Goal: Transaction & Acquisition: Purchase product/service

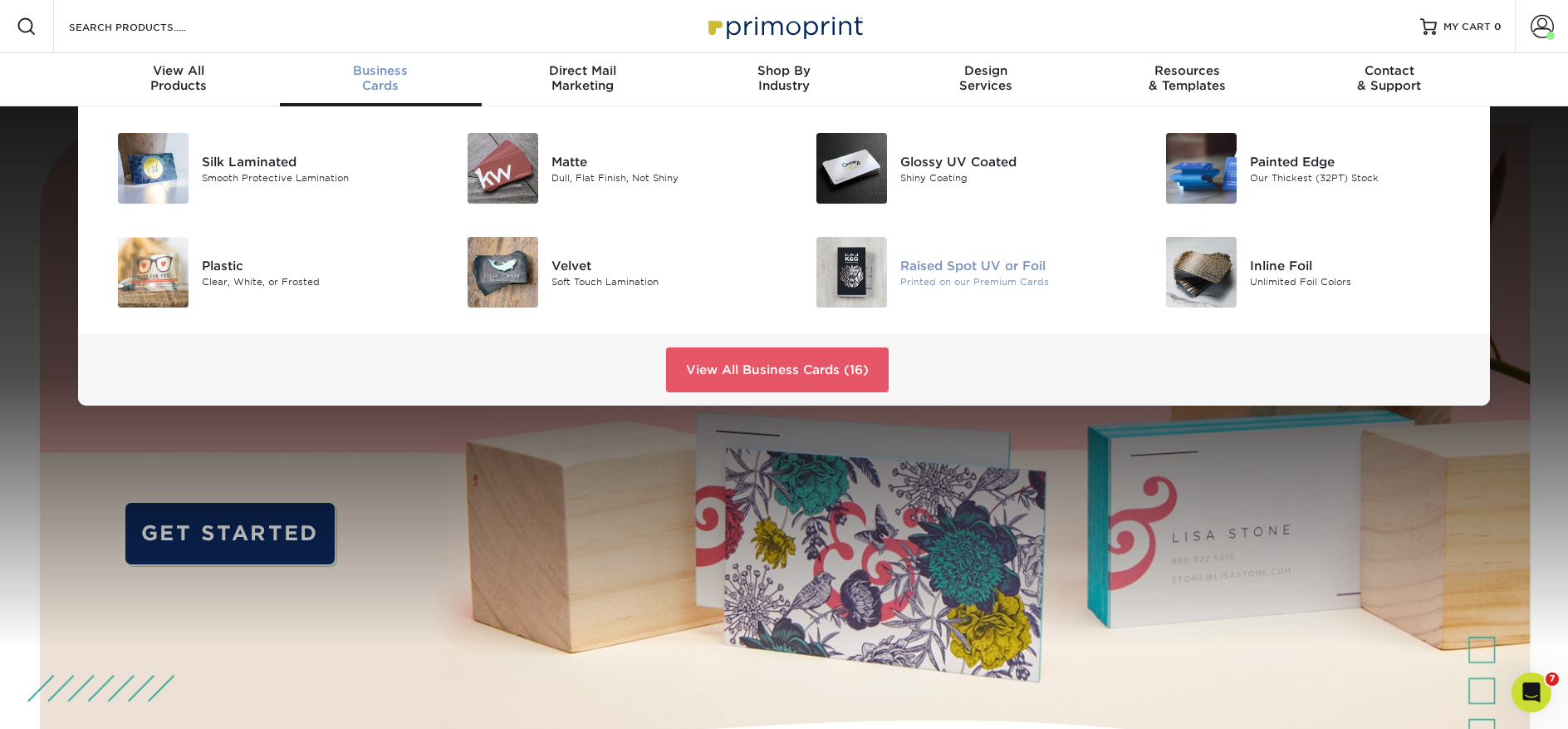
click at [952, 255] on div "Raised Spot UV or Foil Printed on our Premium Cards" at bounding box center [1017, 272] width 233 height 70
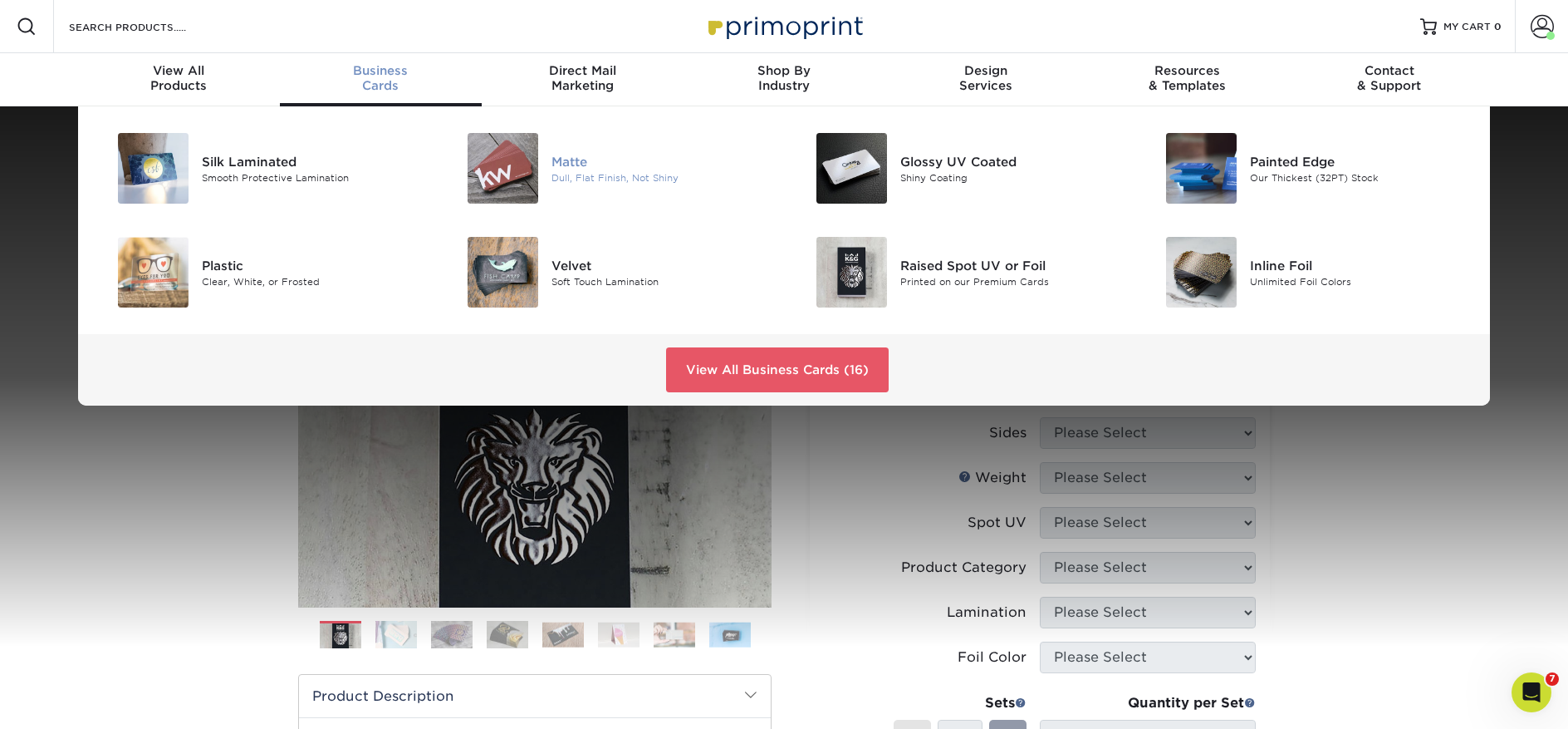
click at [528, 169] on img at bounding box center [502, 168] width 70 height 70
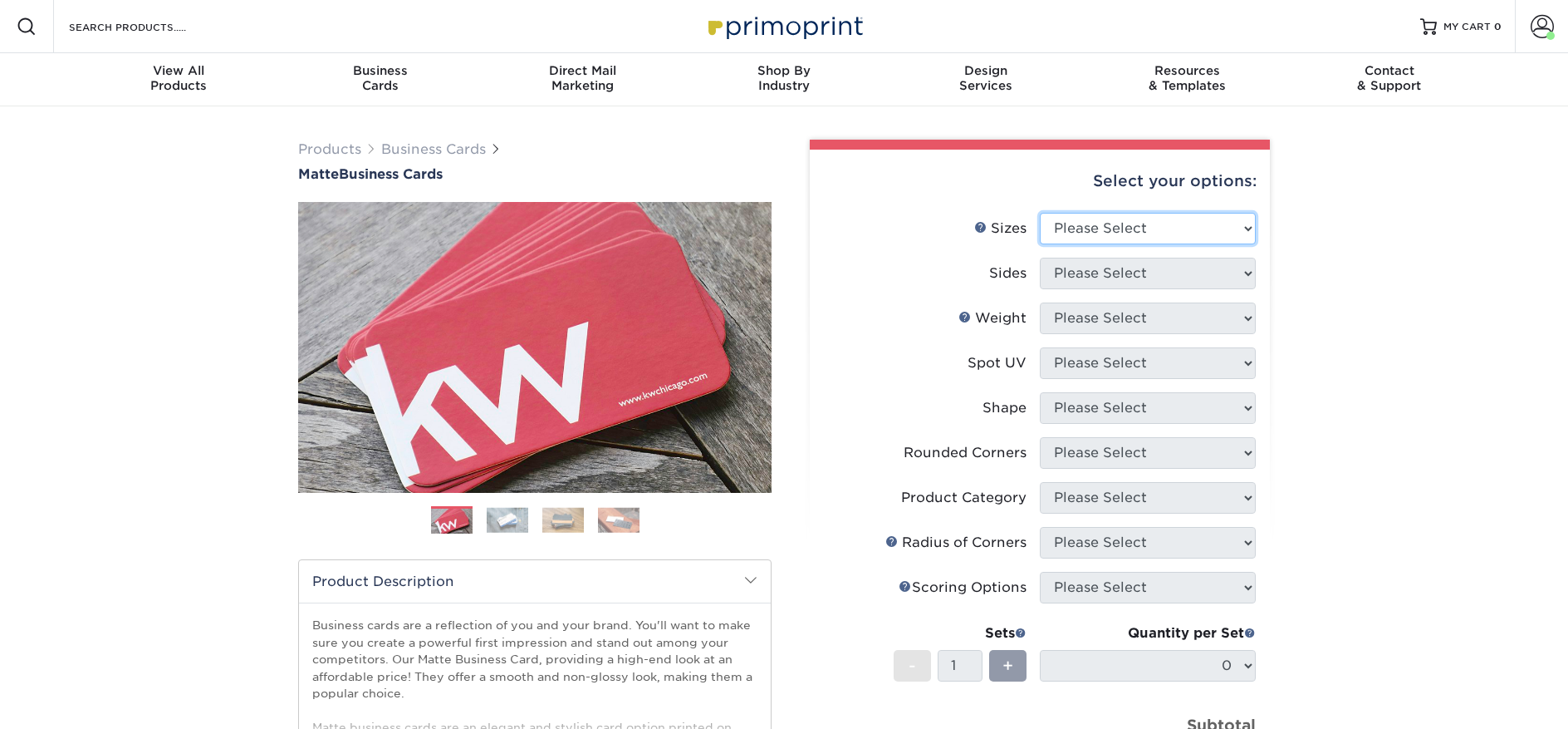
click at [1126, 227] on select "Please Select 1.5" x 3.5" - Mini 1.75" x 3.5" - Mini 2" x 2" - Square 2" x 3" -…" at bounding box center [1148, 228] width 216 height 31
select select "2.00x3.50"
click at [1040, 213] on select "Please Select 1.5" x 3.5" - Mini 1.75" x 3.5" - Mini 2" x 2" - Square 2" x 3" -…" at bounding box center [1148, 228] width 216 height 31
click at [1109, 277] on select "Please Select Print Both Sides Print Front Only" at bounding box center [1148, 273] width 216 height 31
select select "13abbda7-1d64-4f25-8bb2-c179b224825d"
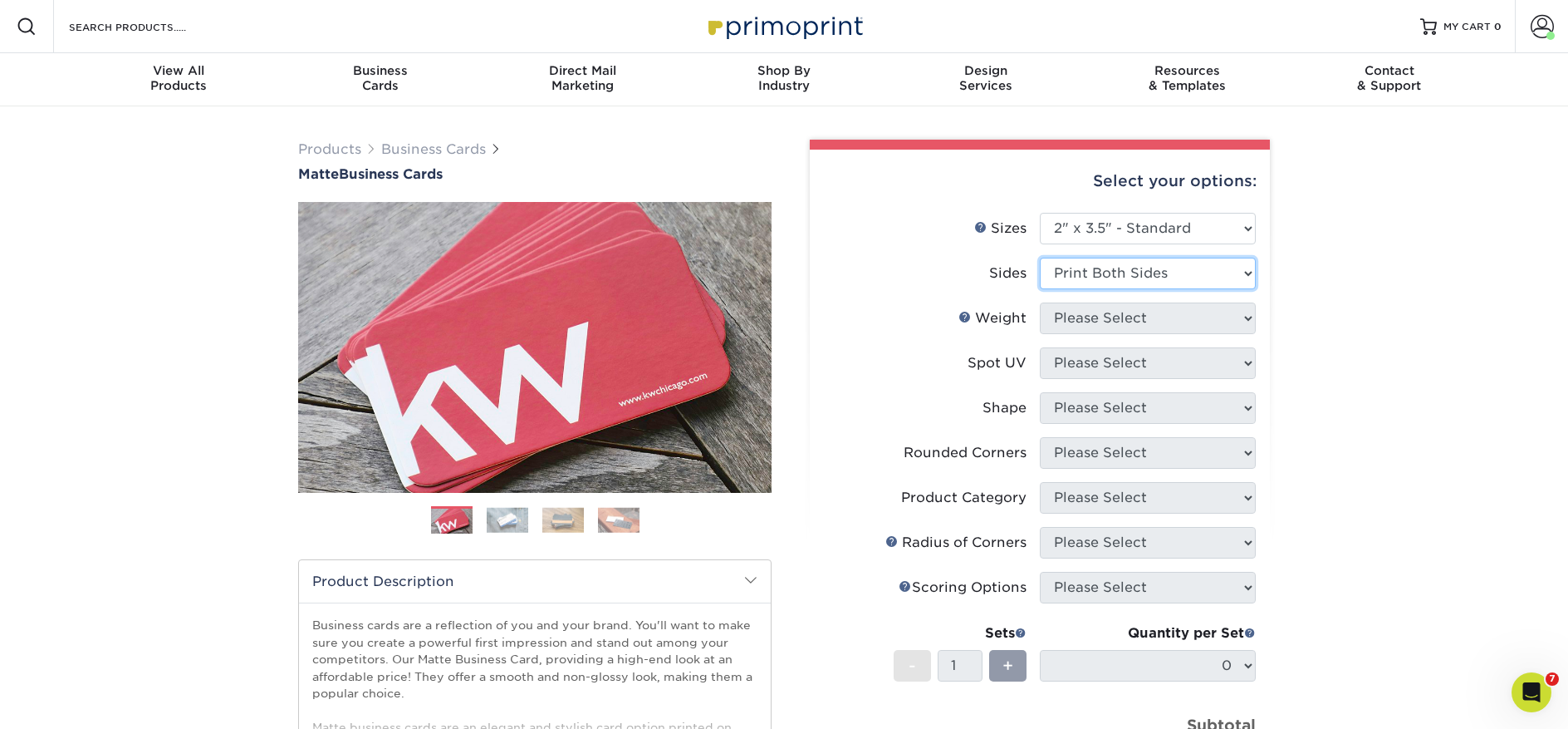
click at [1040, 258] on select "Please Select Print Both Sides Print Front Only" at bounding box center [1148, 273] width 216 height 31
click at [1094, 320] on select "Please Select 16PT 14PT" at bounding box center [1148, 318] width 216 height 31
select select "16PT"
click at [1040, 302] on select "Please Select 16PT 14PT" at bounding box center [1148, 318] width 216 height 31
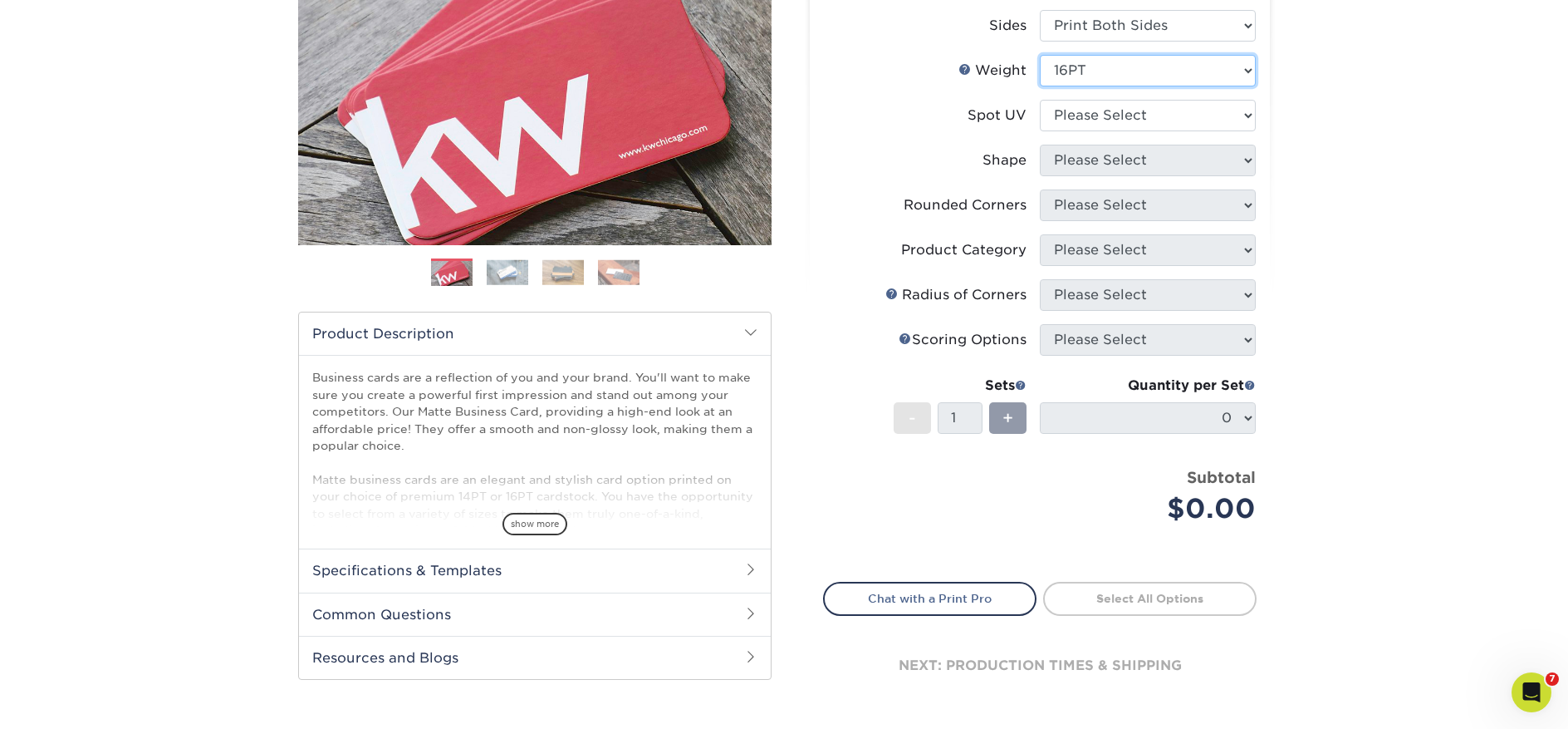
scroll to position [231, 0]
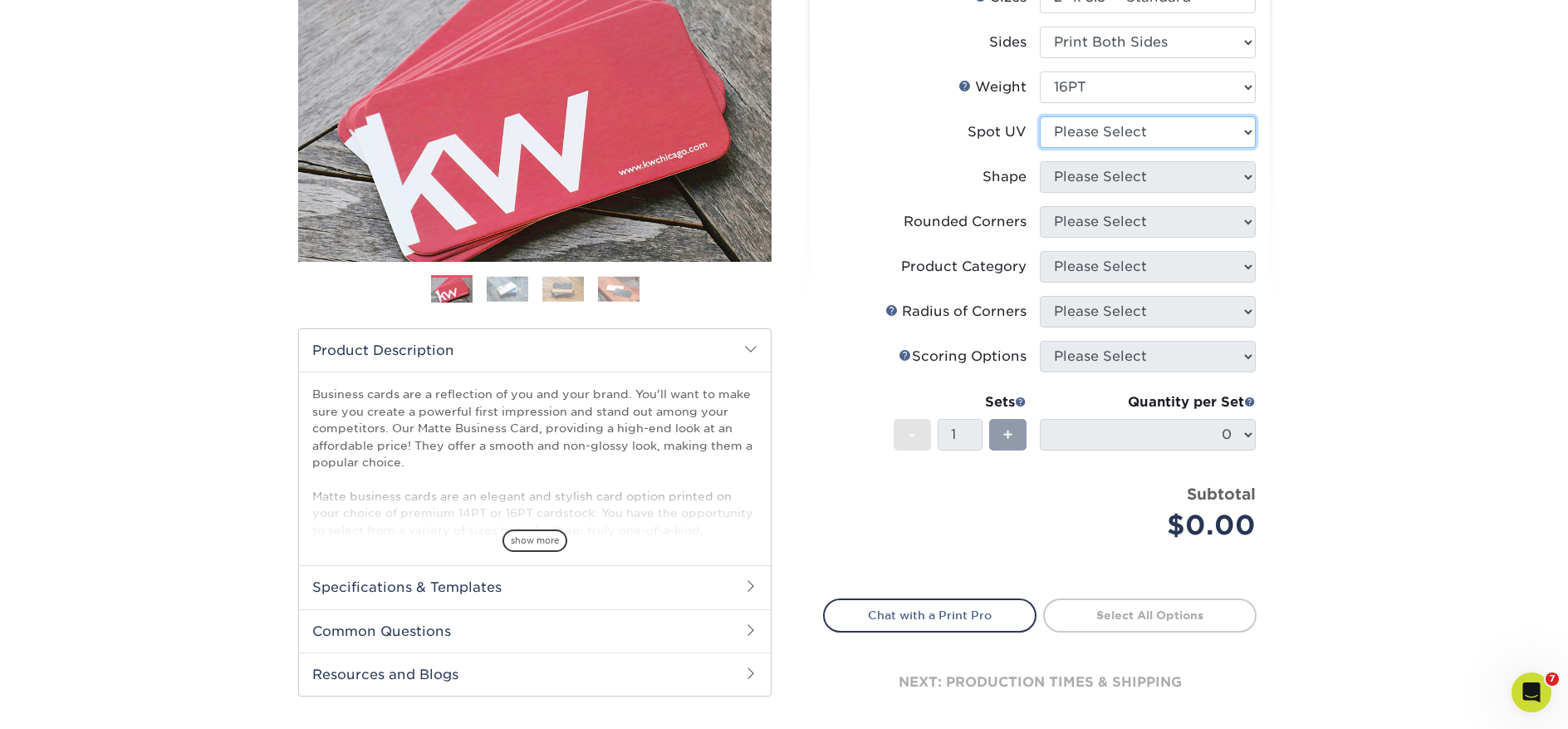
click at [1073, 128] on select "Please Select No Spot UV Front and Back (Both Sides) Front Only Back Only" at bounding box center [1148, 132] width 216 height 31
select select "1"
click at [1040, 116] on select "Please Select No Spot UV Front and Back (Both Sides) Front Only Back Only" at bounding box center [1148, 132] width 216 height 31
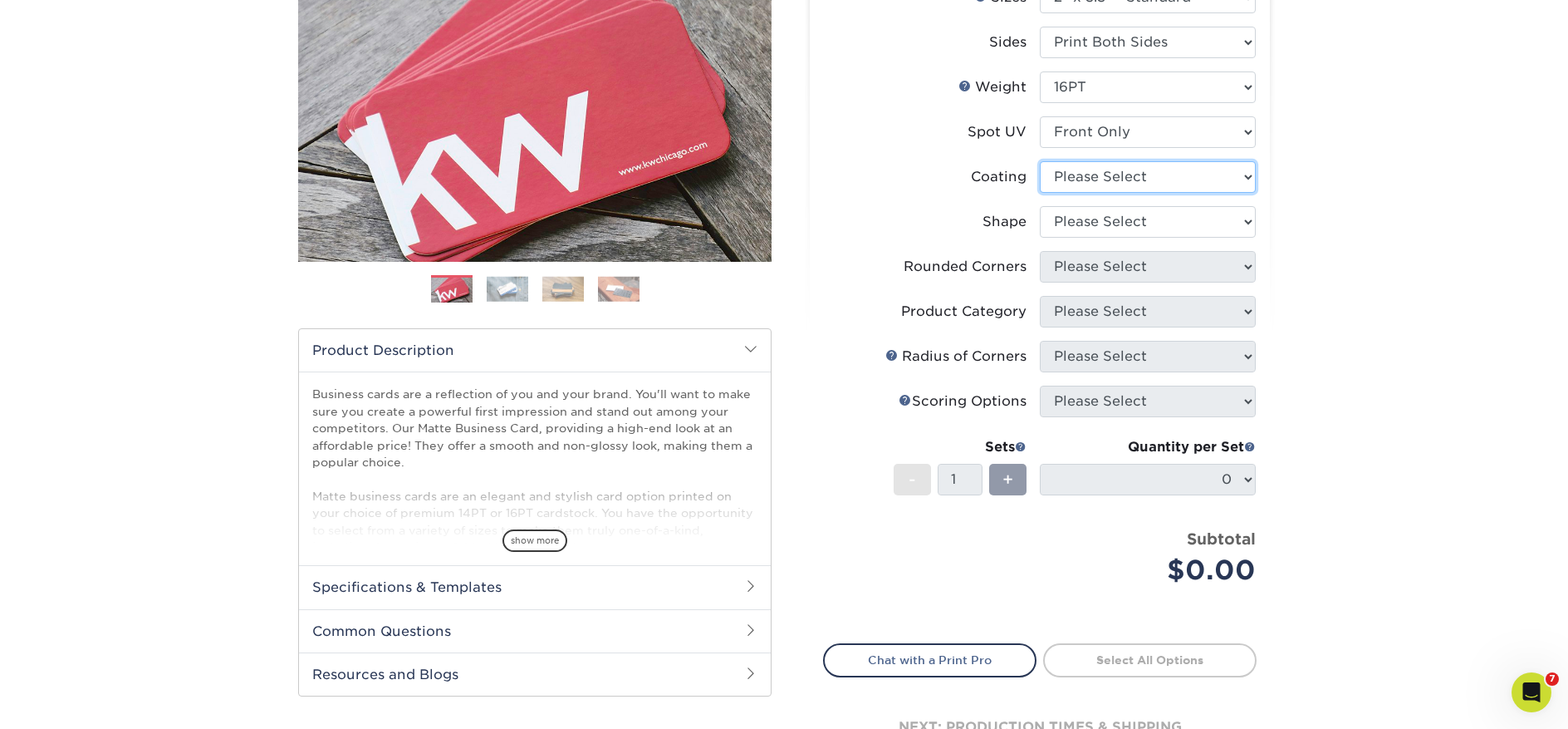
click at [1080, 179] on select at bounding box center [1148, 176] width 216 height 31
select select "121bb7b5-3b4d-429f-bd8d-bbf80e953313"
click at [1040, 161] on select at bounding box center [1148, 176] width 216 height 31
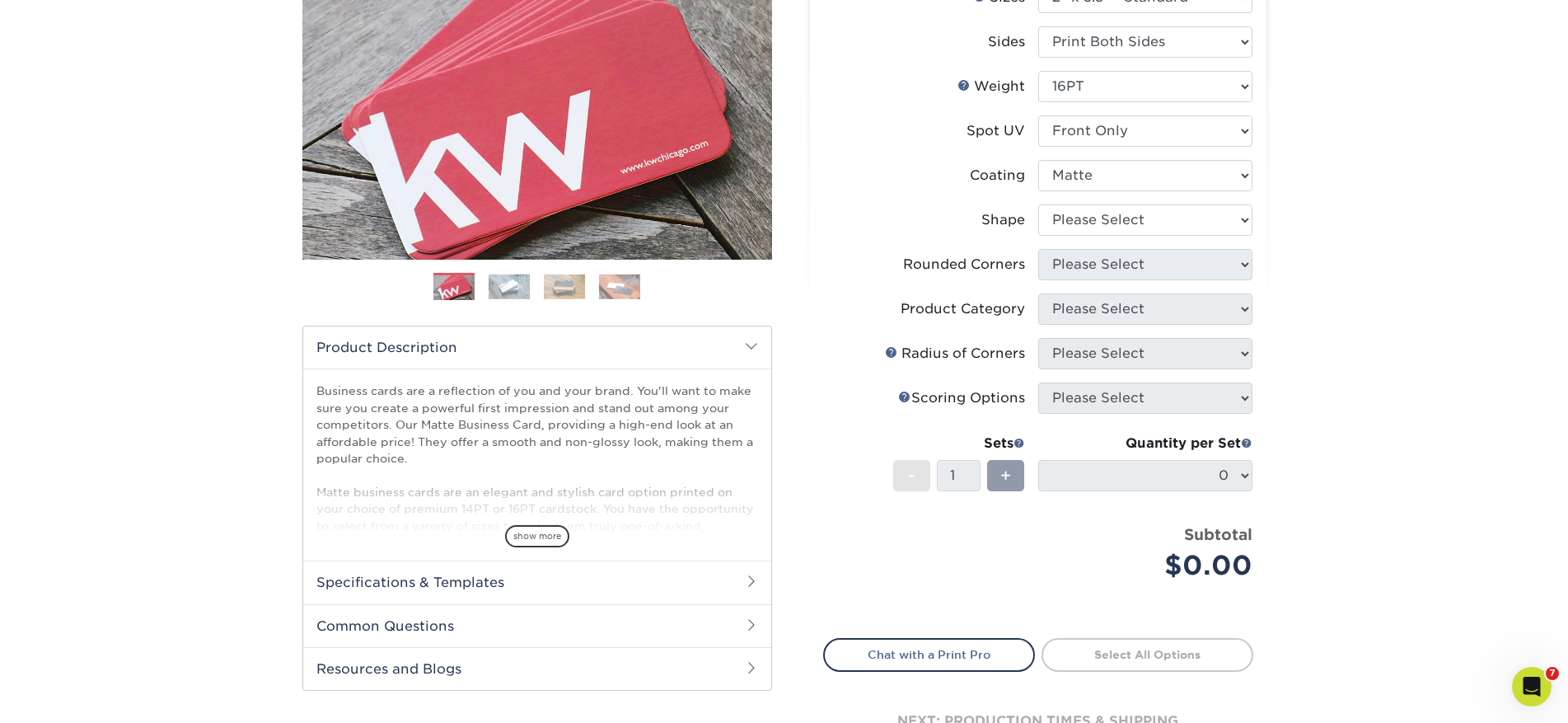
click at [0, 0] on div at bounding box center [0, 0] width 0 height 0
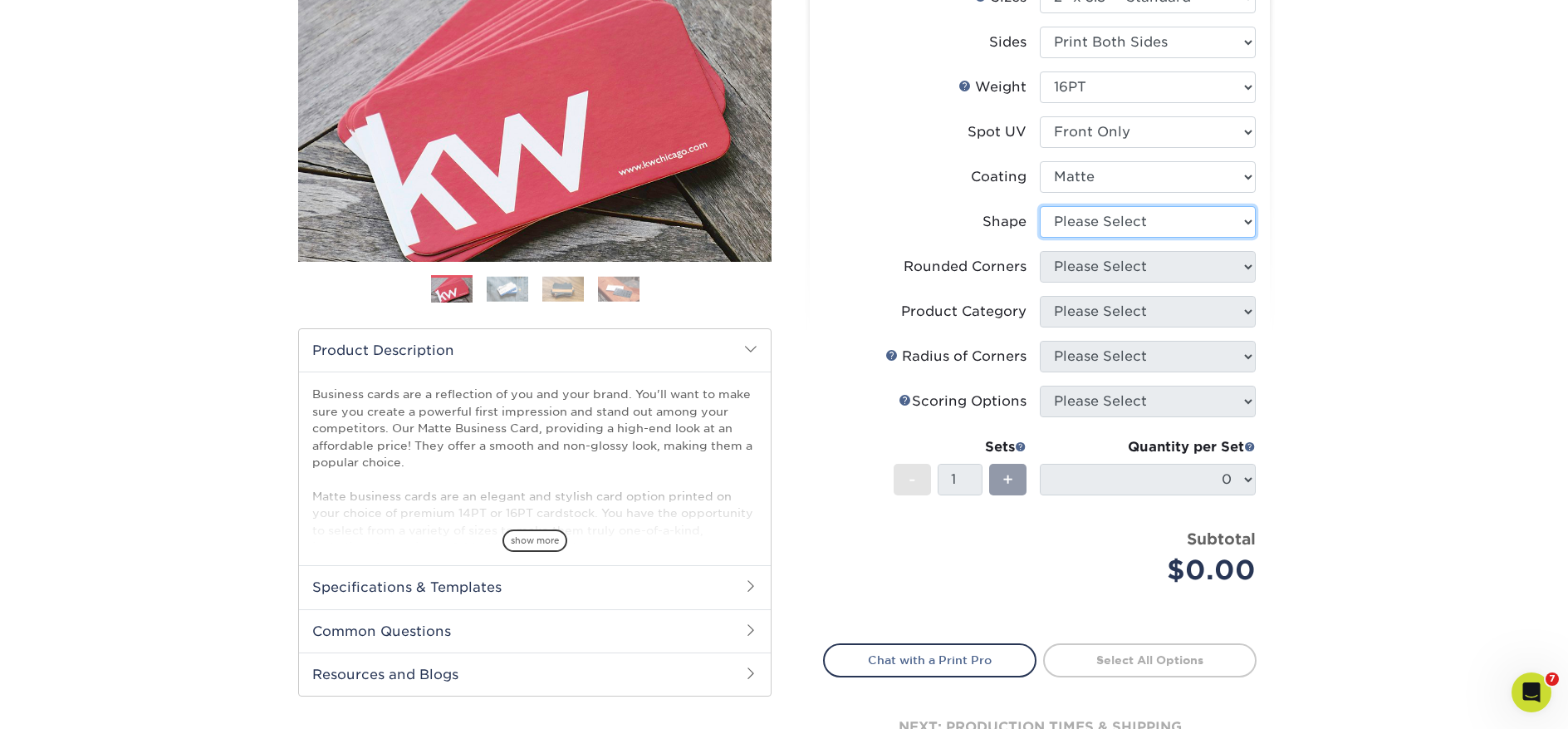
click at [1069, 223] on select "Please Select Standard" at bounding box center [1148, 222] width 216 height 31
select select "standard"
click at [1040, 206] on select "Please Select Standard" at bounding box center [1148, 222] width 216 height 31
click at [1092, 270] on select "Please Select Yes - Round 2 Corners Yes - Round 4 Corners No" at bounding box center [1148, 267] width 216 height 31
select select "0"
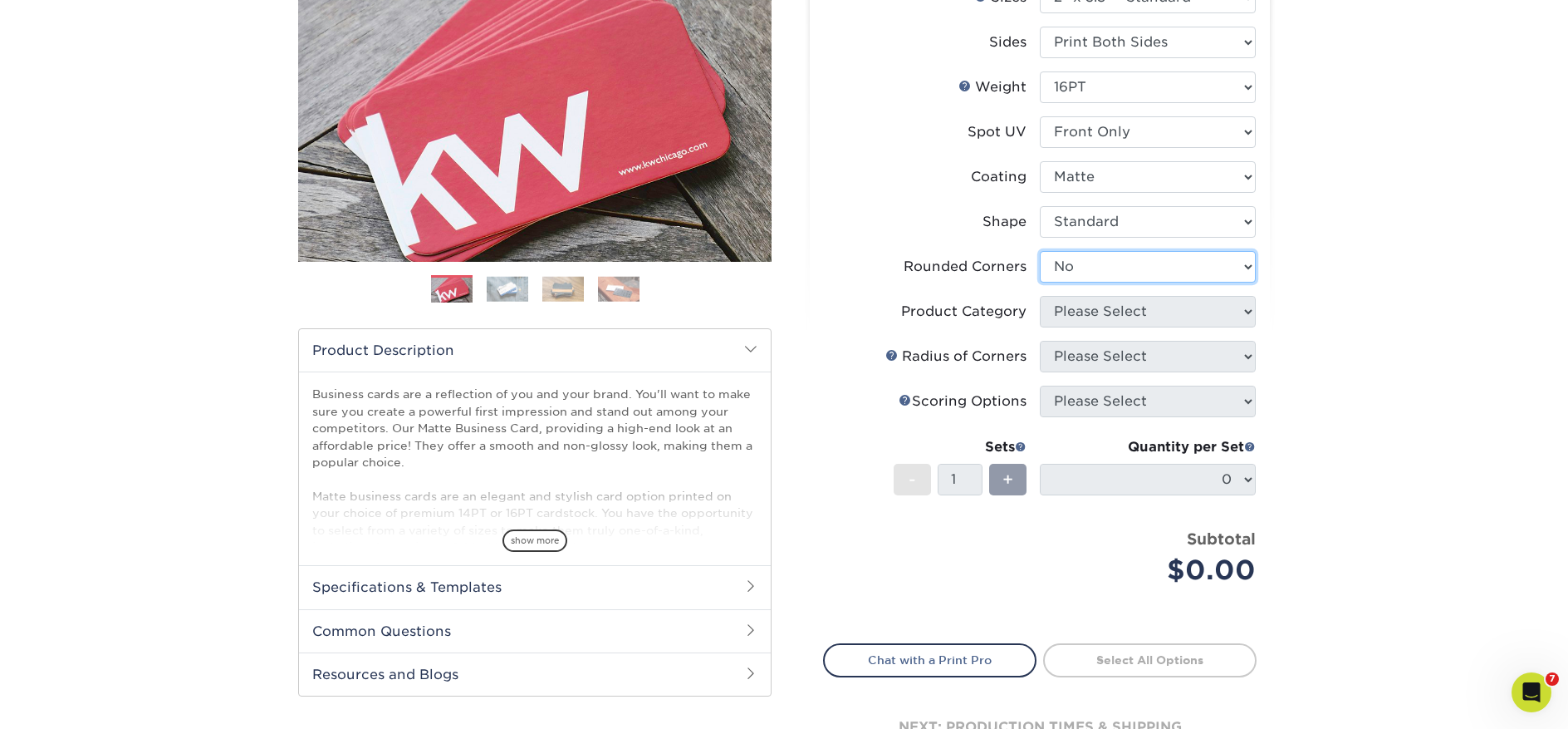
click at [1040, 251] on select "Please Select Yes - Round 2 Corners Yes - Round 4 Corners No" at bounding box center [1148, 267] width 216 height 31
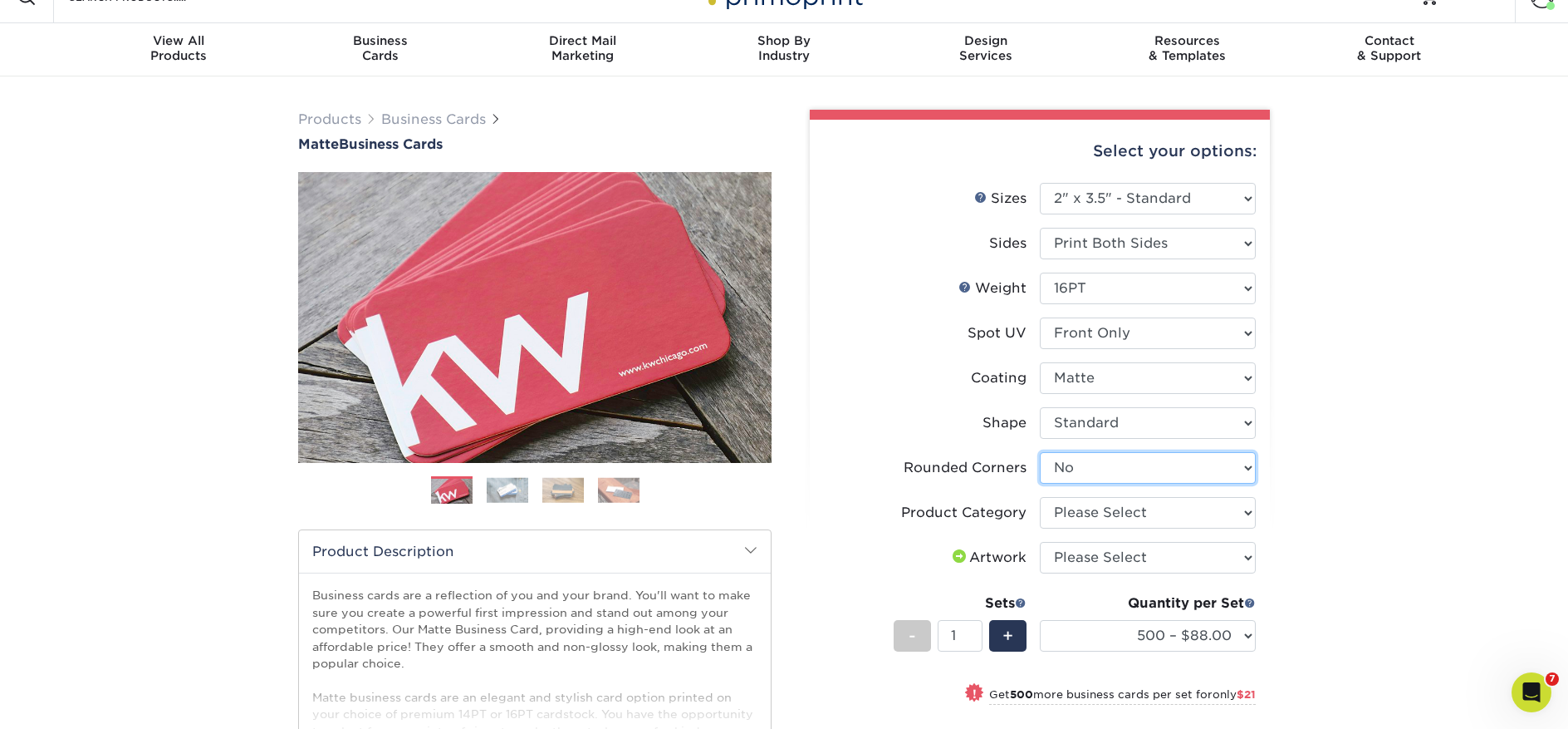
scroll to position [0, 0]
